Goal: Information Seeking & Learning: Learn about a topic

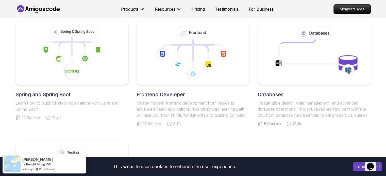
scroll to position [254, 0]
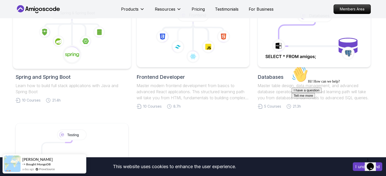
click at [87, 53] on icon at bounding box center [72, 36] width 110 height 58
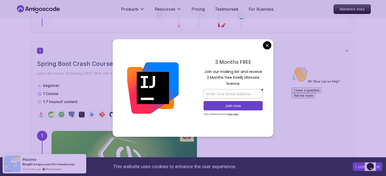
scroll to position [279, 0]
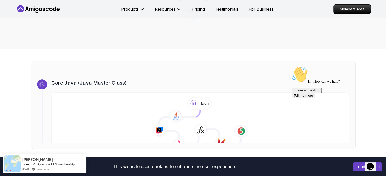
scroll to position [102, 0]
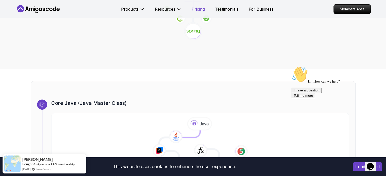
click at [197, 10] on p "Pricing" at bounding box center [198, 9] width 13 height 6
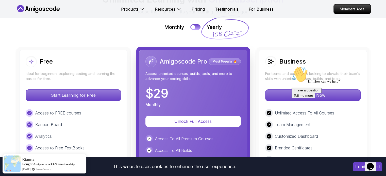
scroll to position [1137, 0]
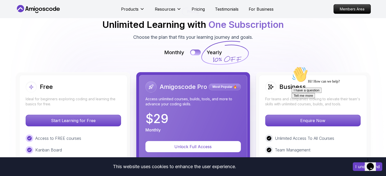
click at [194, 51] on div at bounding box center [193, 53] width 4 height 4
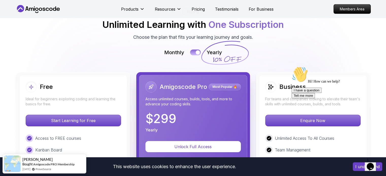
click at [194, 50] on button at bounding box center [195, 53] width 11 height 6
click at [194, 51] on div at bounding box center [193, 53] width 4 height 4
click at [193, 50] on button at bounding box center [195, 53] width 11 height 6
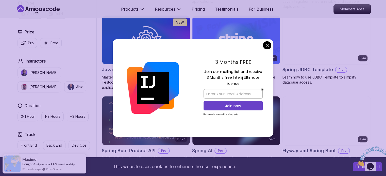
scroll to position [152, 0]
